Goal: Task Accomplishment & Management: Manage account settings

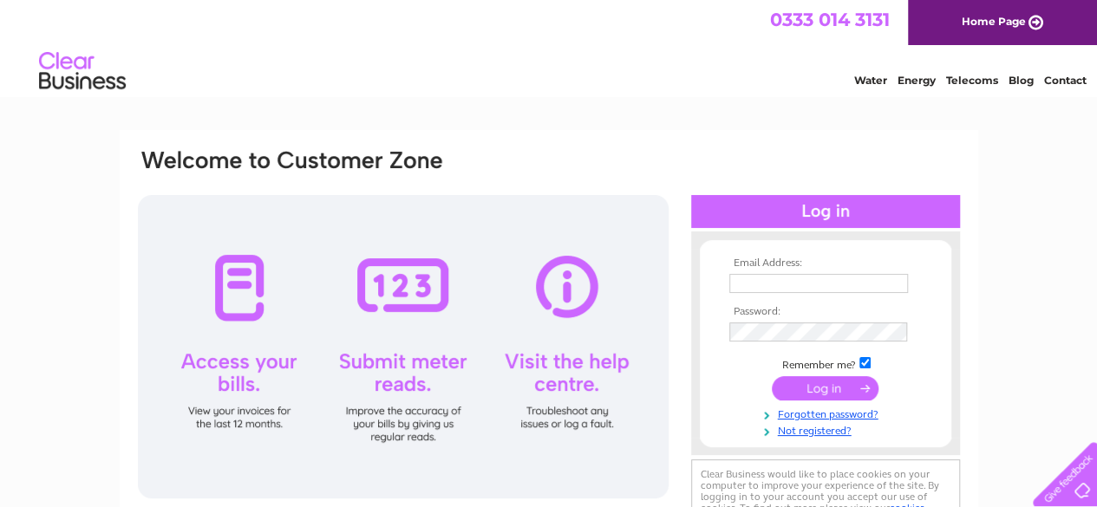
type input "admin@thechallengesgroup.com"
click at [834, 382] on input "submit" at bounding box center [825, 388] width 107 height 24
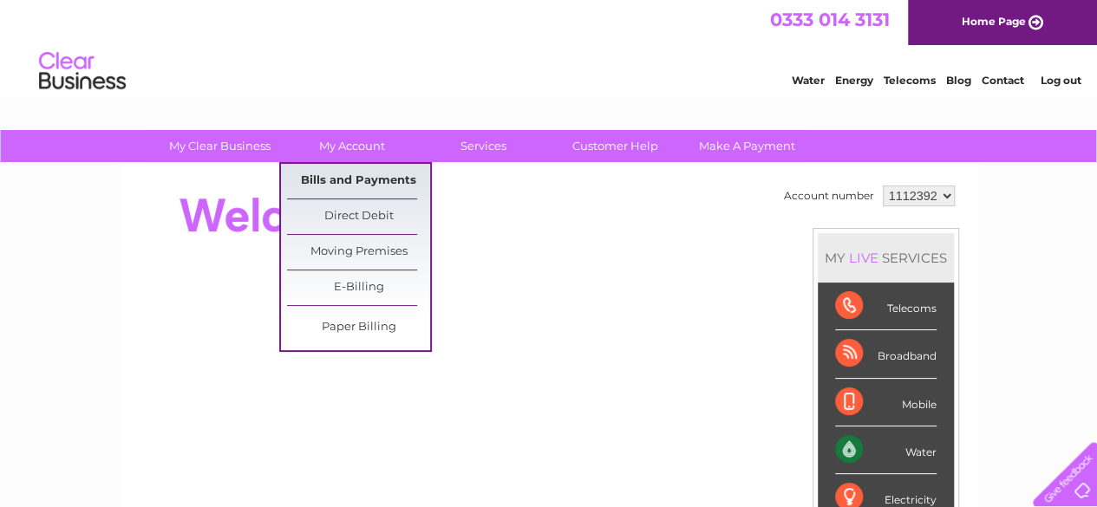
click at [337, 171] on link "Bills and Payments" at bounding box center [358, 181] width 143 height 35
click at [358, 178] on link "Bills and Payments" at bounding box center [358, 181] width 143 height 35
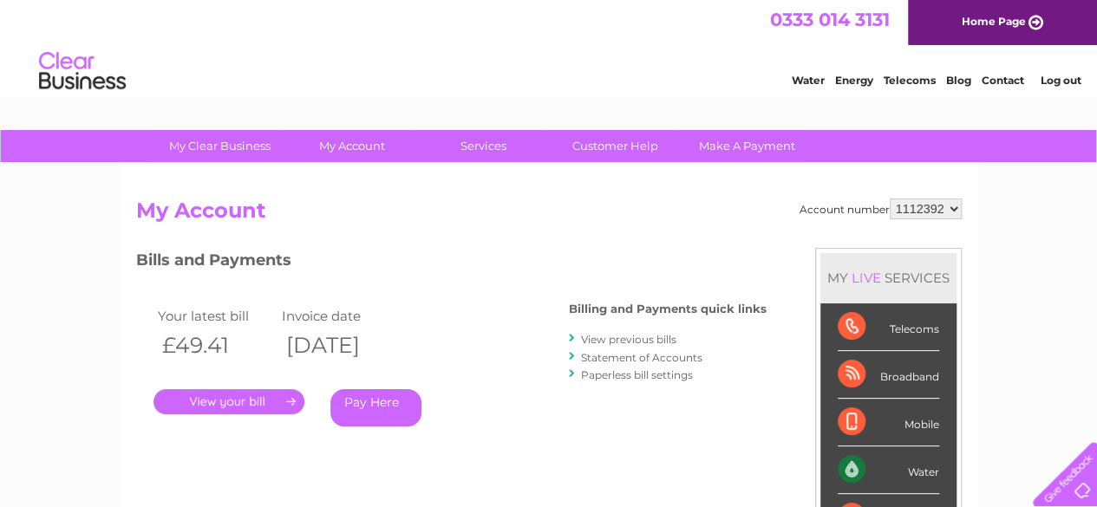
click at [212, 401] on link "." at bounding box center [229, 401] width 151 height 25
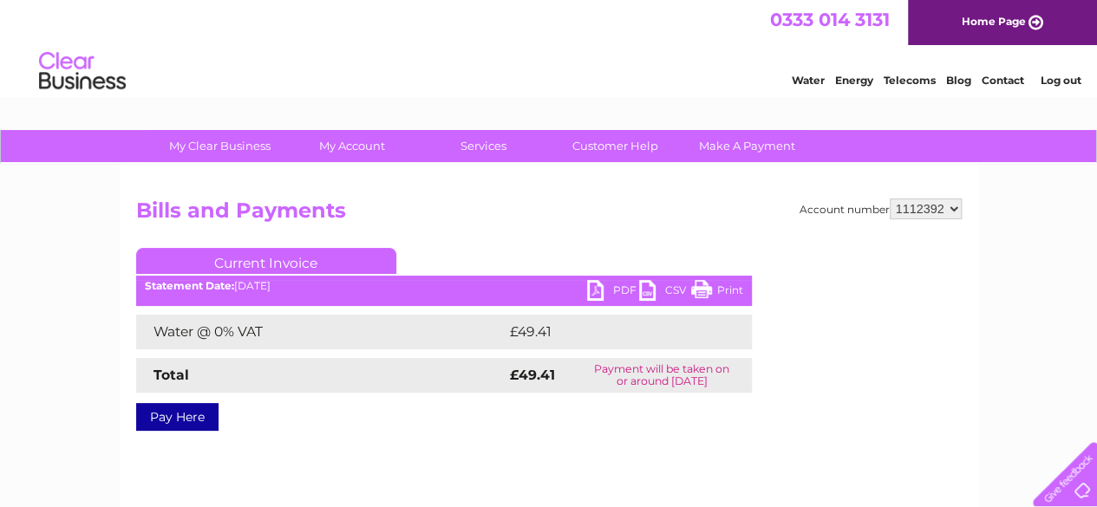
click at [592, 285] on link "PDF" at bounding box center [613, 292] width 52 height 25
click at [951, 206] on select "1112392 1137550" at bounding box center [926, 209] width 72 height 21
select select "1137550"
click at [891, 199] on select "1112392 1137550" at bounding box center [926, 209] width 72 height 21
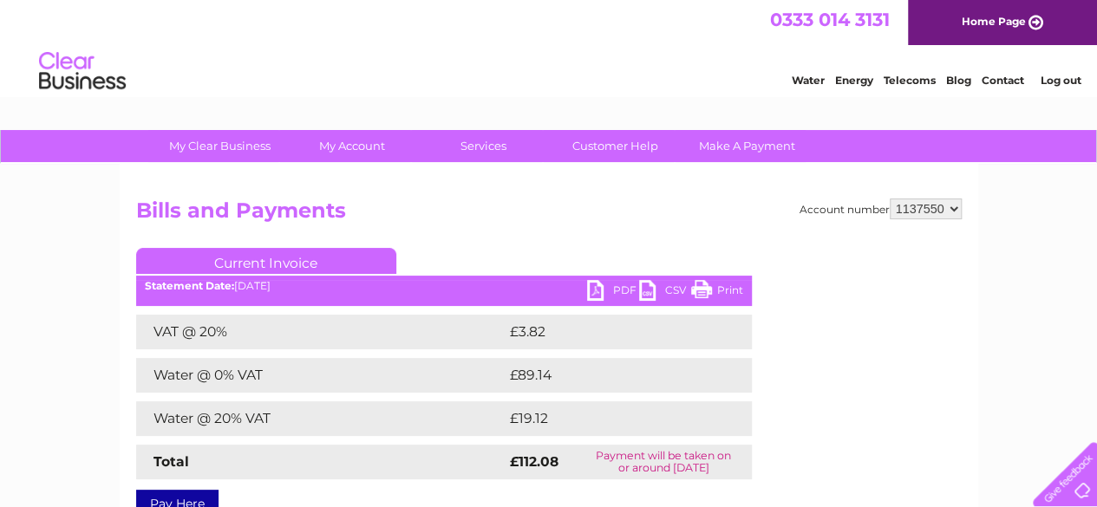
click at [594, 288] on link "PDF" at bounding box center [613, 292] width 52 height 25
